Goal: Task Accomplishment & Management: Complete application form

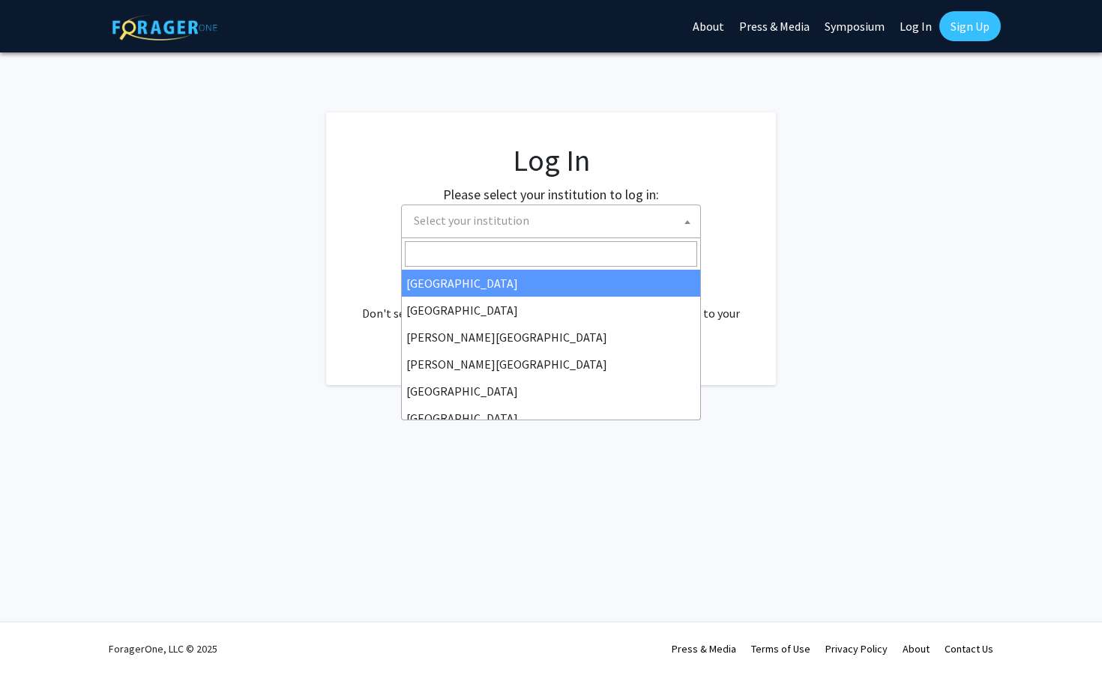
click at [500, 223] on span "Select your institution" at bounding box center [471, 220] width 115 height 15
select select "34"
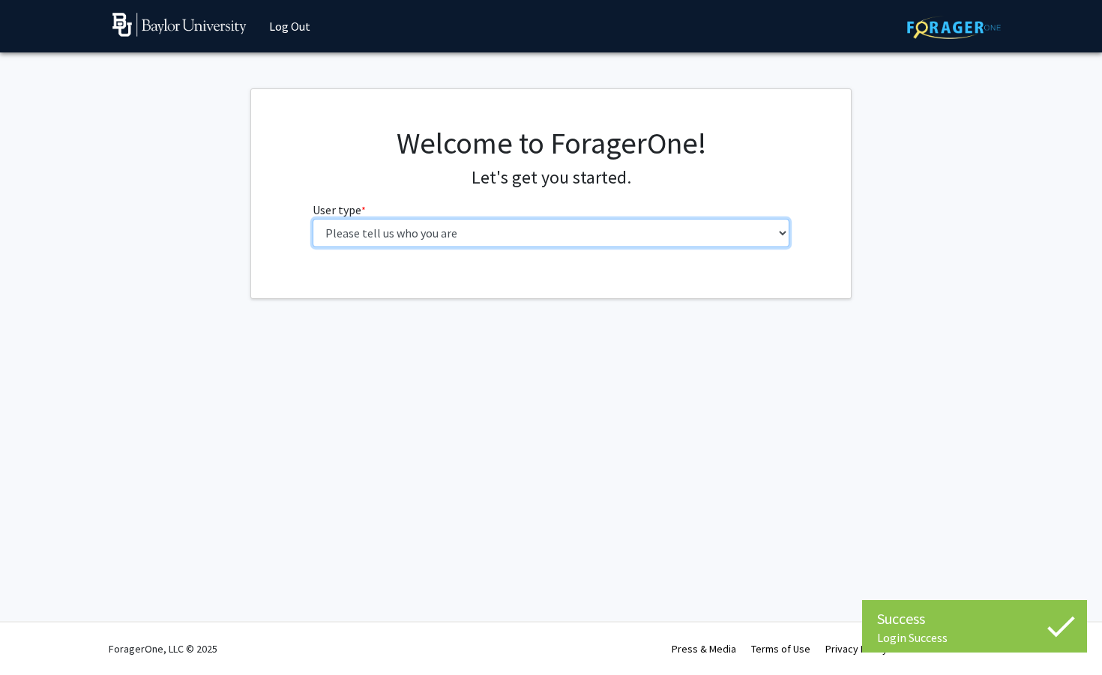
click at [460, 234] on select "Please tell us who you are Undergraduate Student Master's Student Doctoral Cand…" at bounding box center [552, 233] width 478 height 28
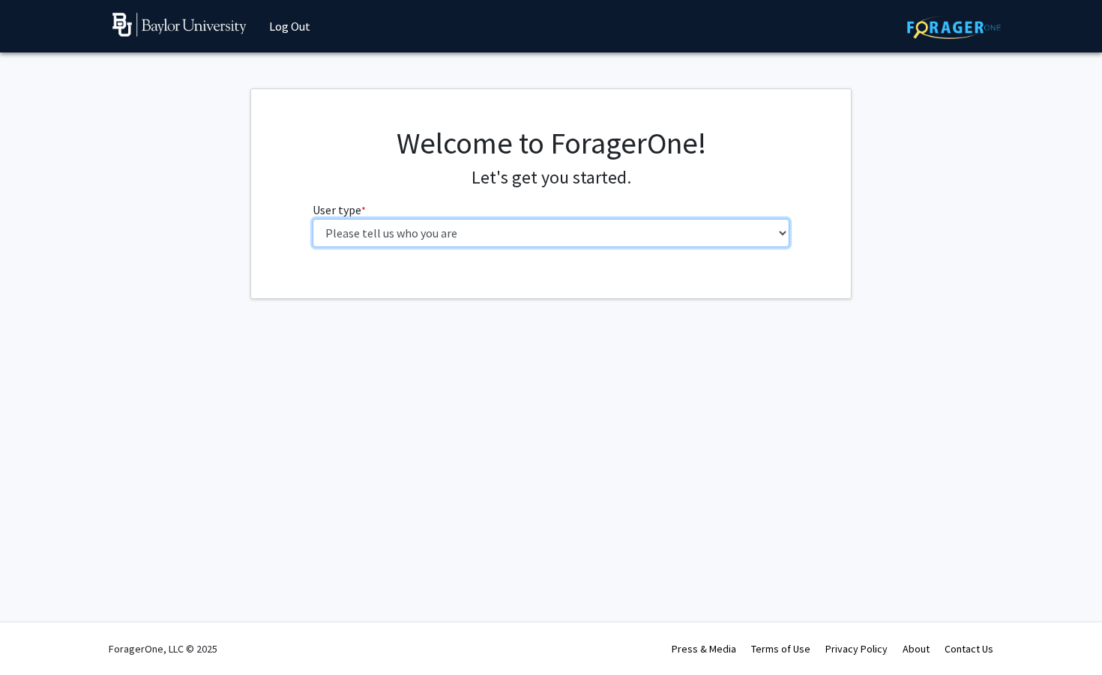
select select "6: adminAssistant"
click at [313, 219] on select "Please tell us who you are Undergraduate Student Master's Student Doctoral Cand…" at bounding box center [552, 233] width 478 height 28
